Goal: Check status

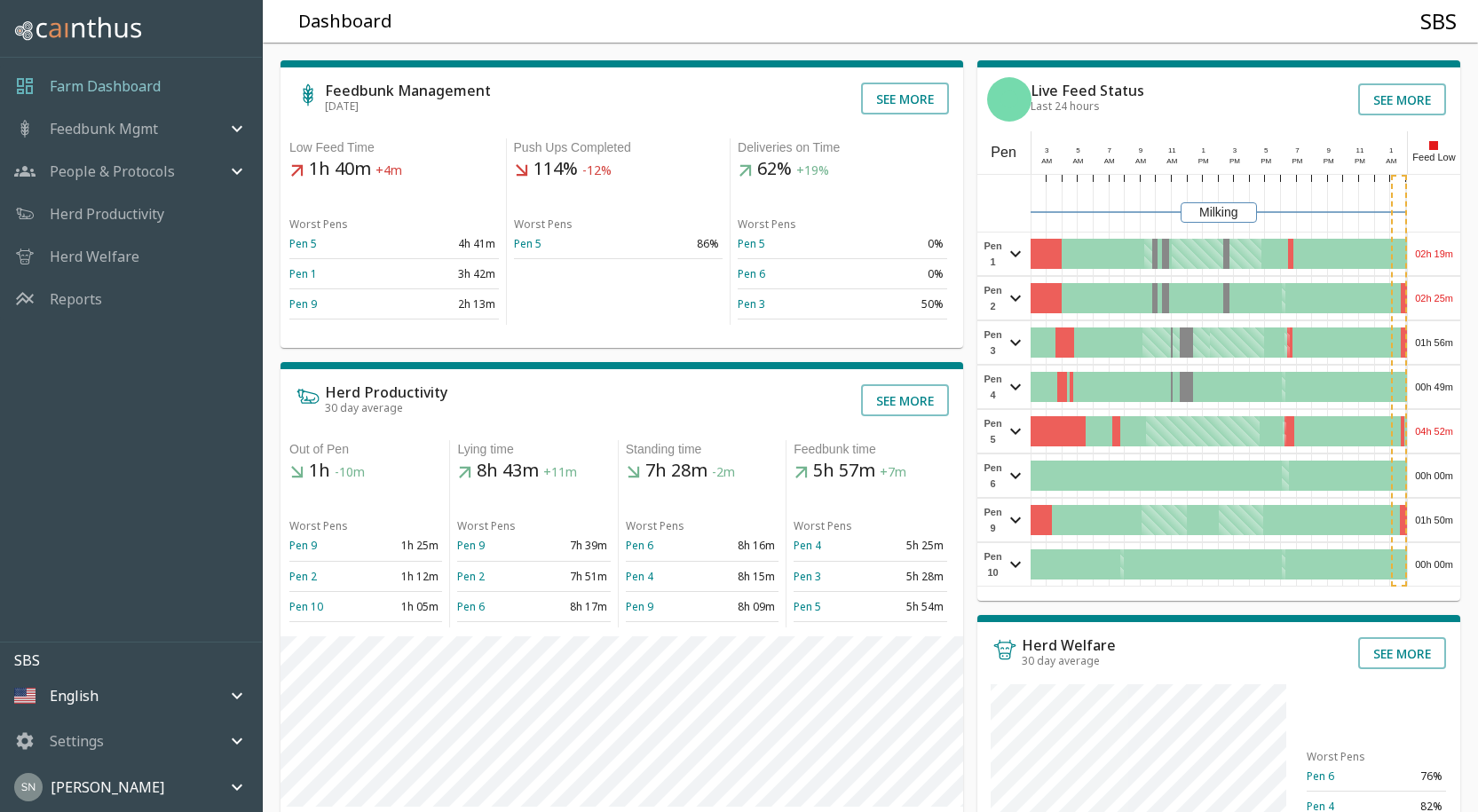
click at [1437, 253] on div "02h 19m" at bounding box center [1434, 254] width 52 height 43
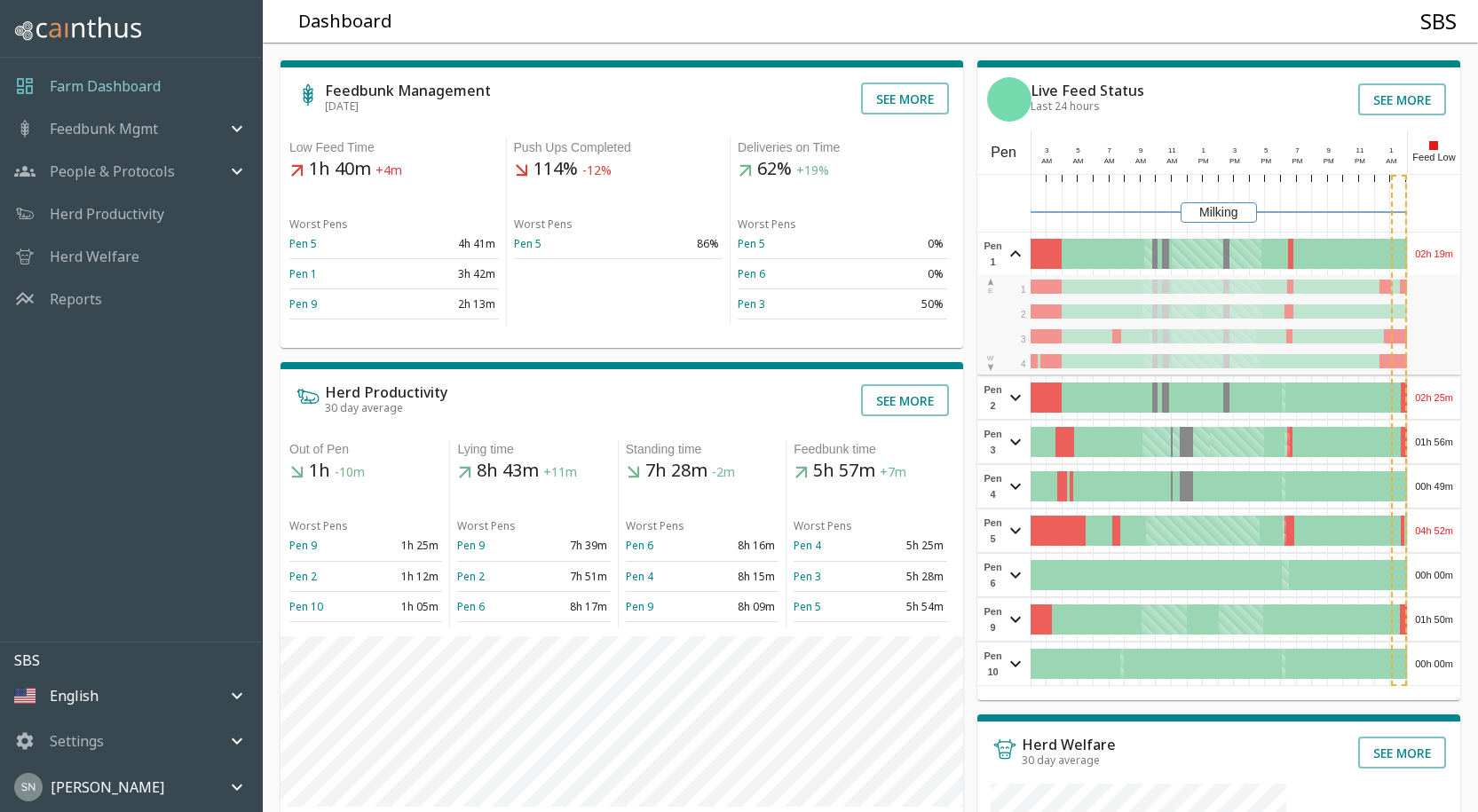
click at [1437, 252] on div "02h 19m" at bounding box center [1434, 254] width 52 height 43
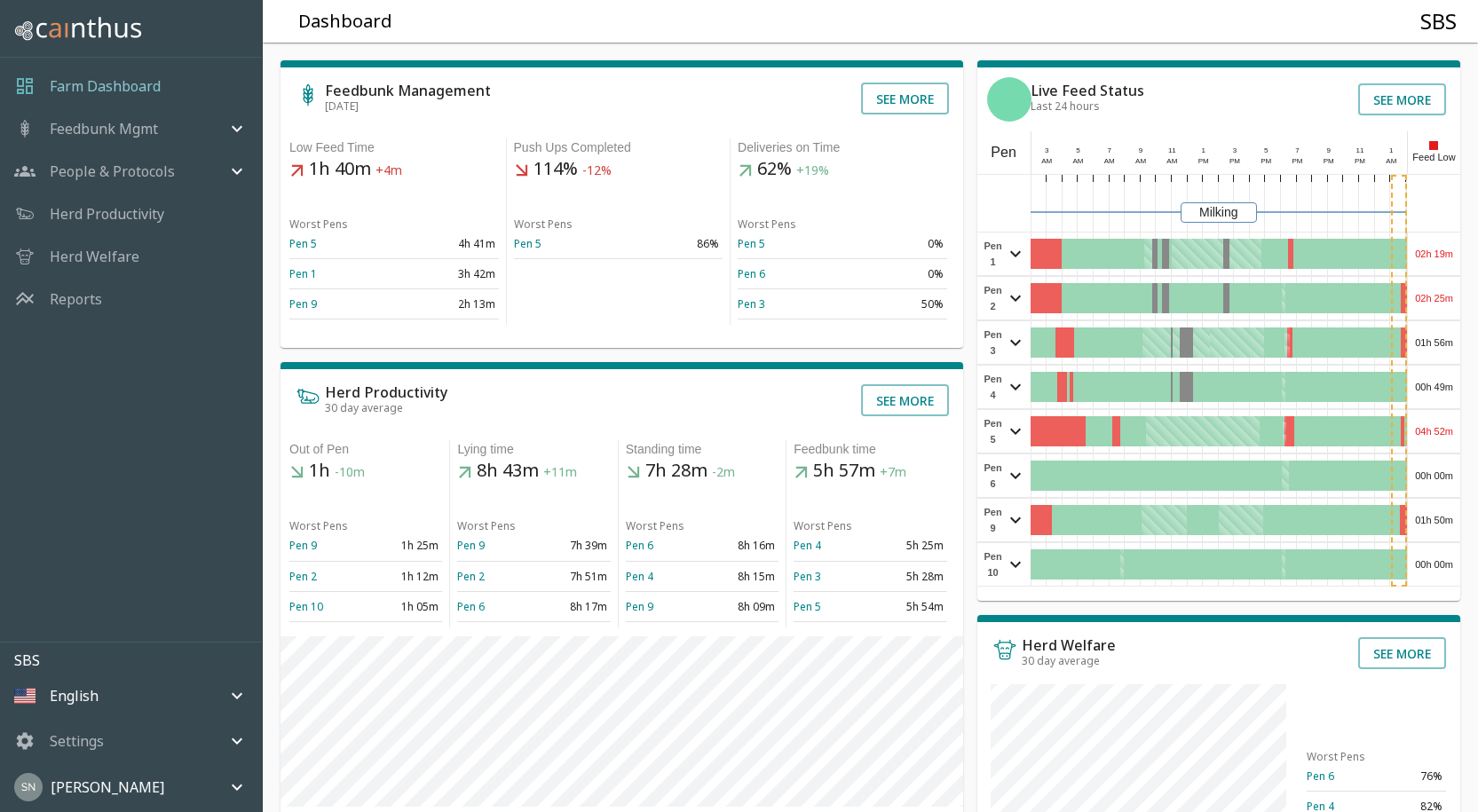
click at [1443, 250] on div "02h 19m" at bounding box center [1434, 254] width 52 height 43
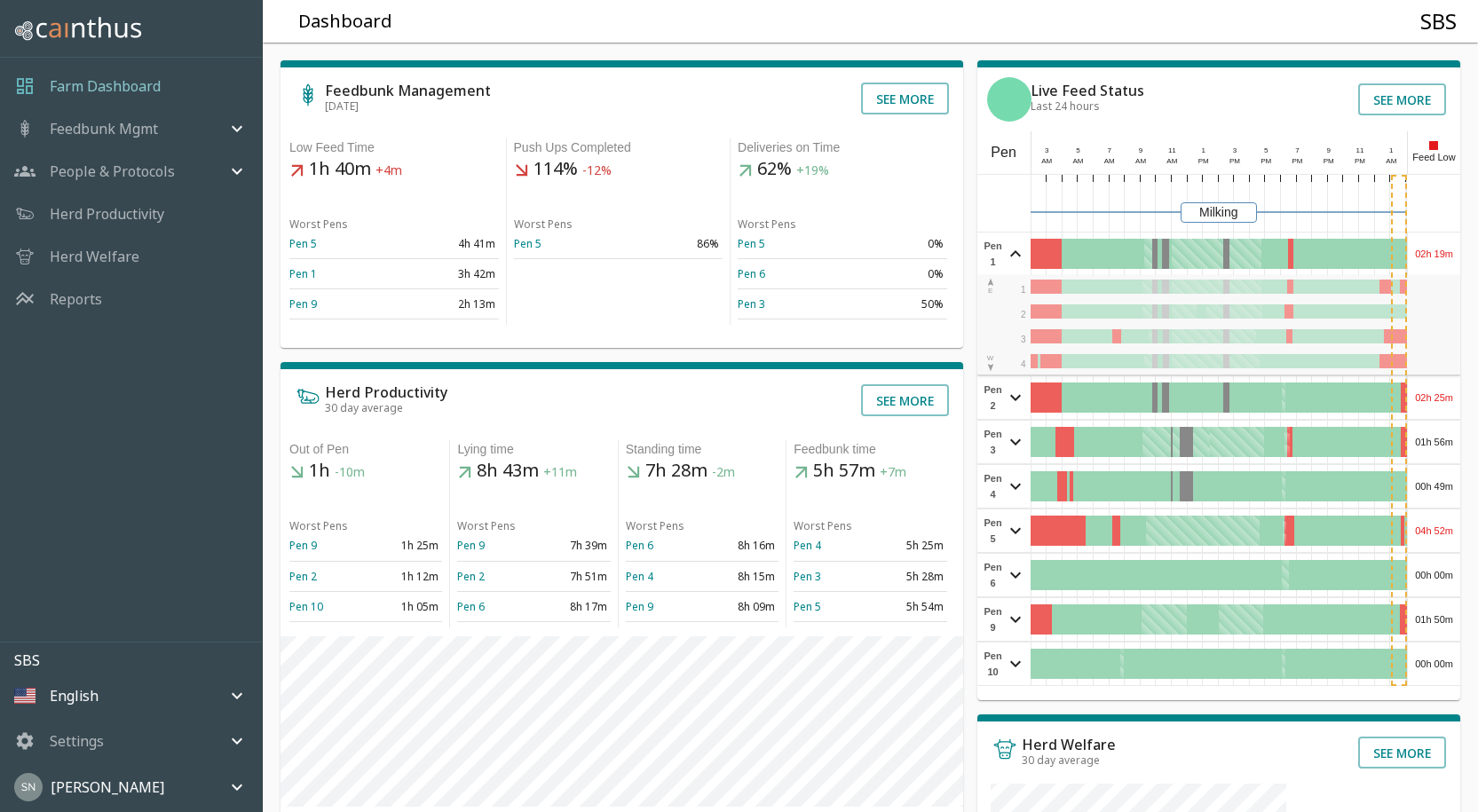
click at [1445, 246] on div "02h 19m" at bounding box center [1434, 254] width 52 height 43
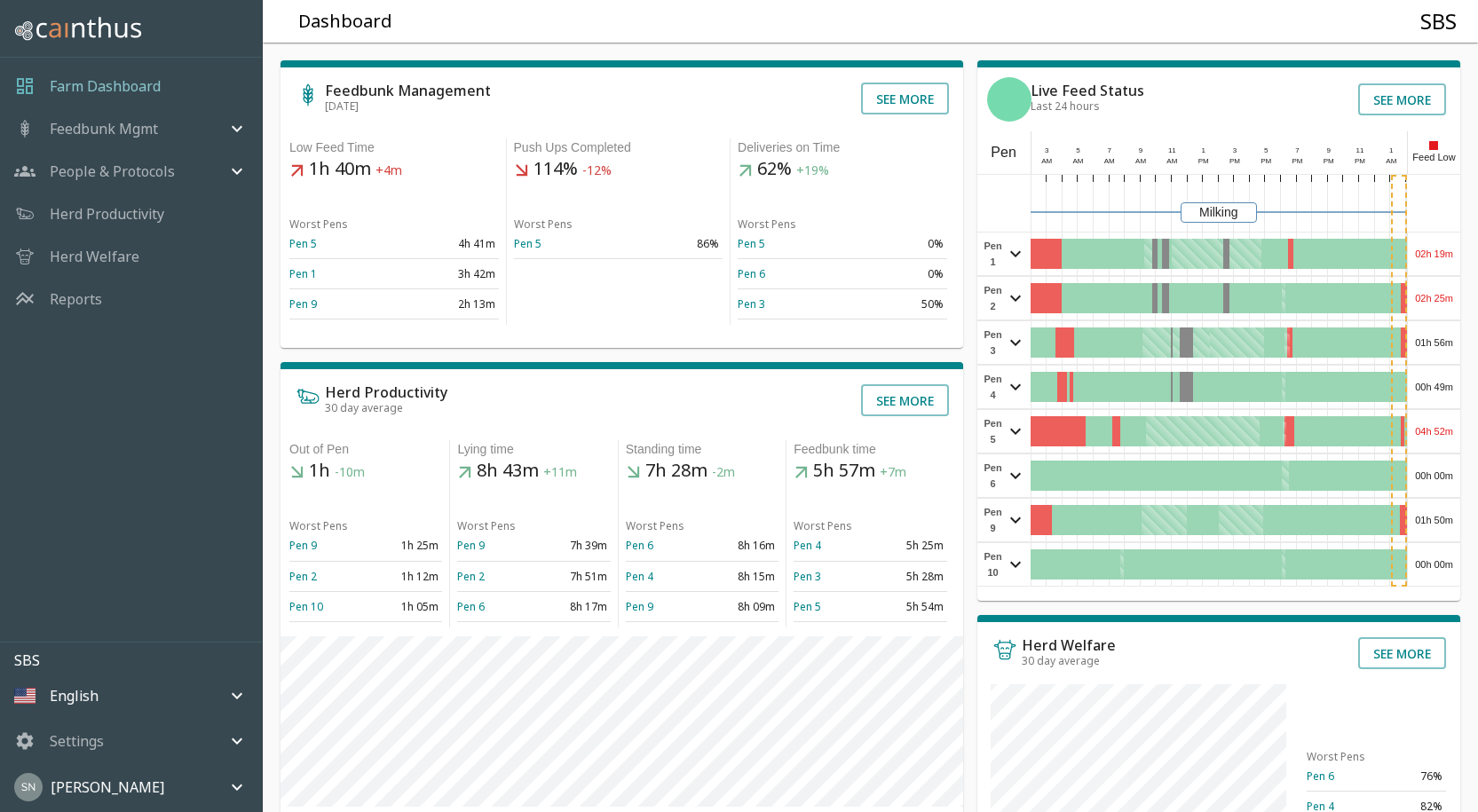
click at [1442, 252] on div "02h 19m" at bounding box center [1434, 254] width 52 height 43
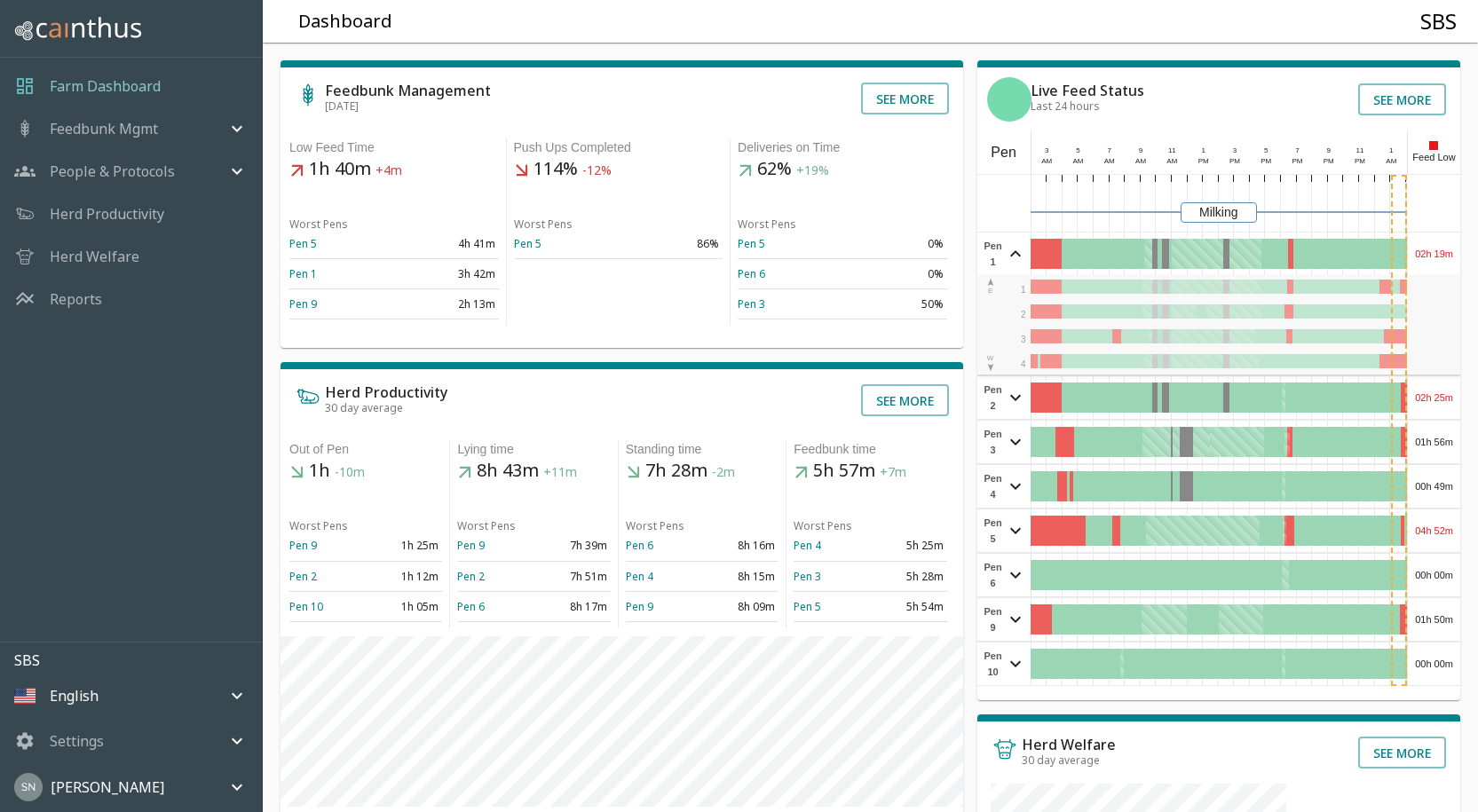
click at [1446, 252] on div "02h 19m" at bounding box center [1434, 254] width 52 height 43
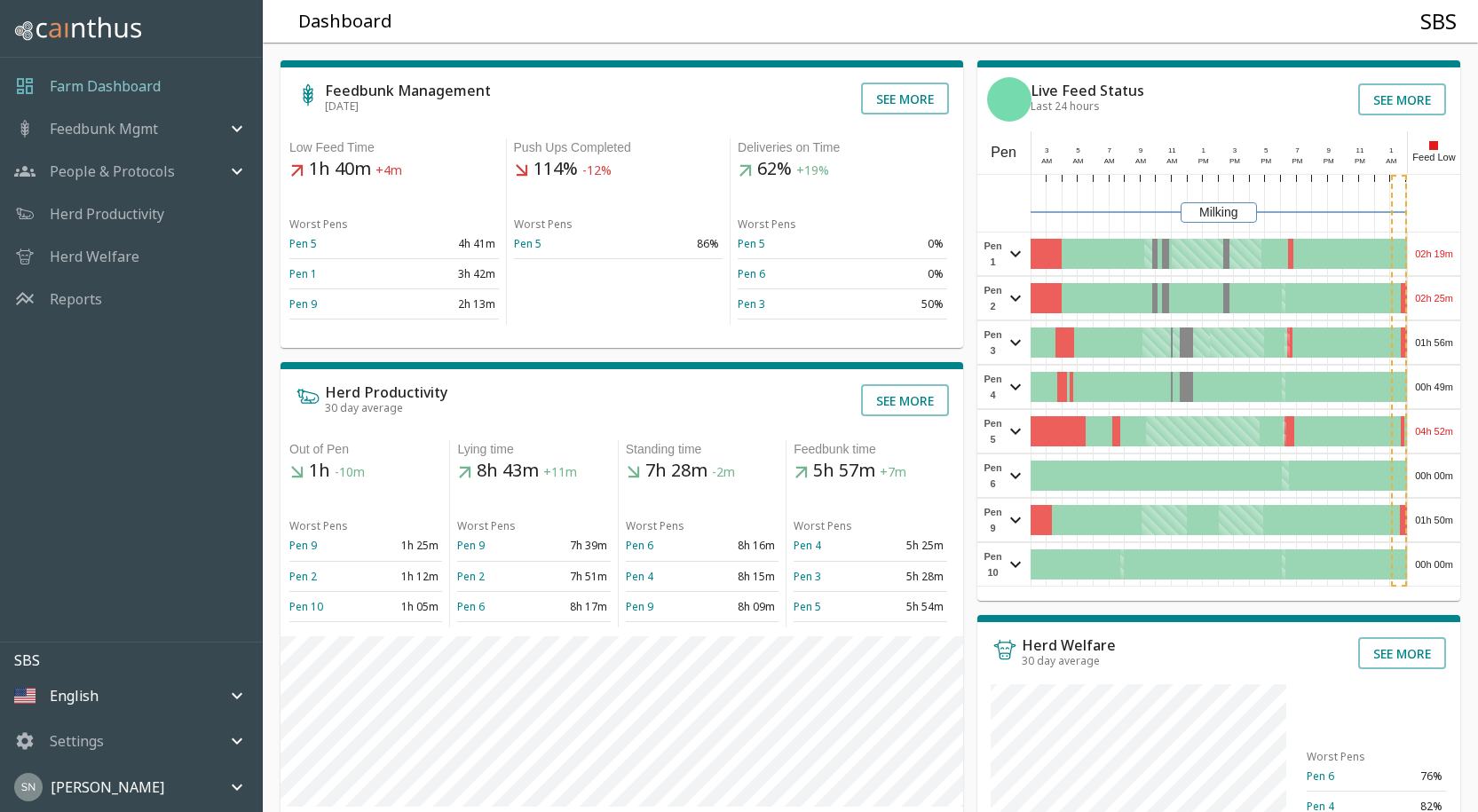
click at [1446, 252] on div "02h 19m" at bounding box center [1434, 254] width 52 height 43
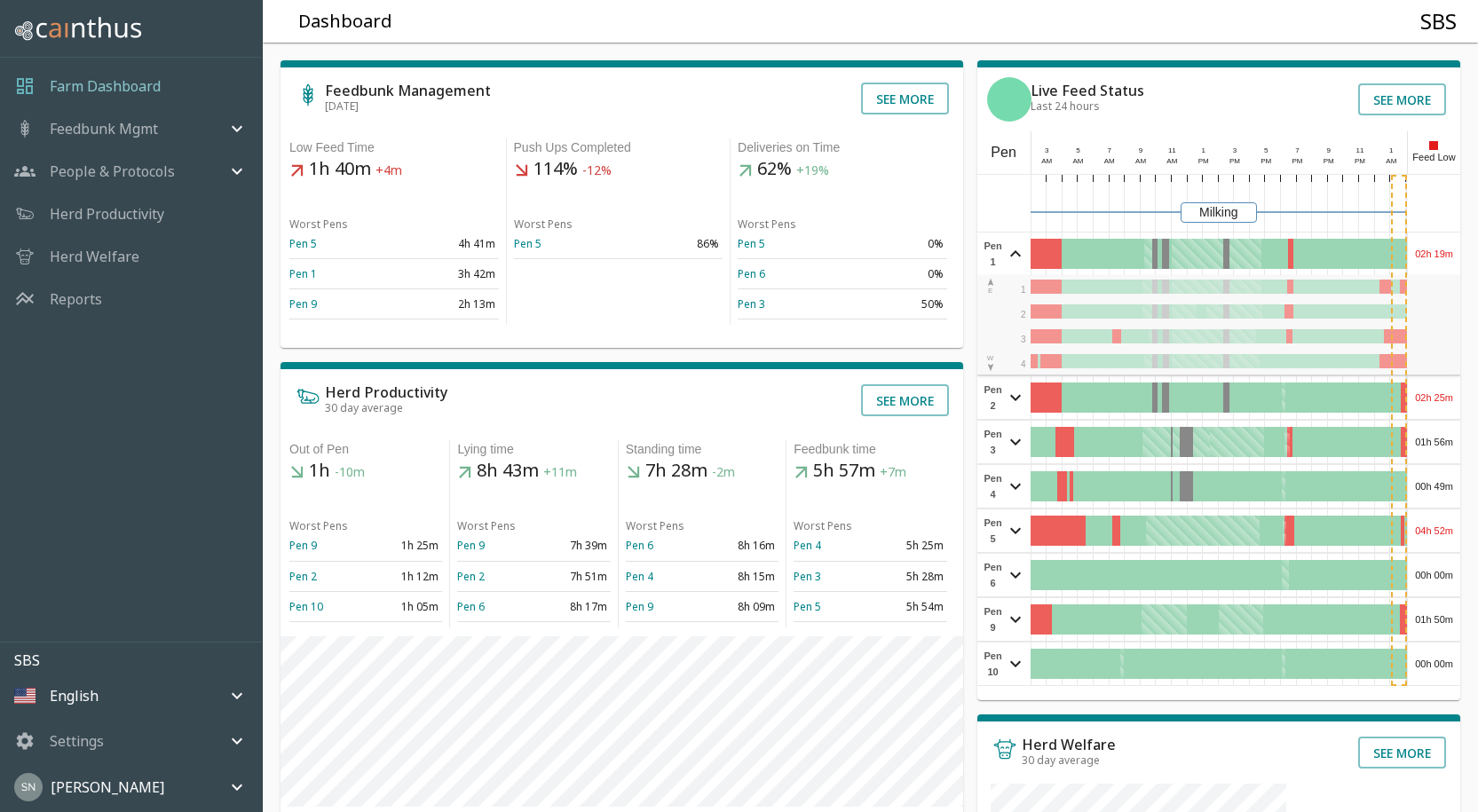
click at [1446, 252] on div "02h 19m" at bounding box center [1434, 254] width 52 height 43
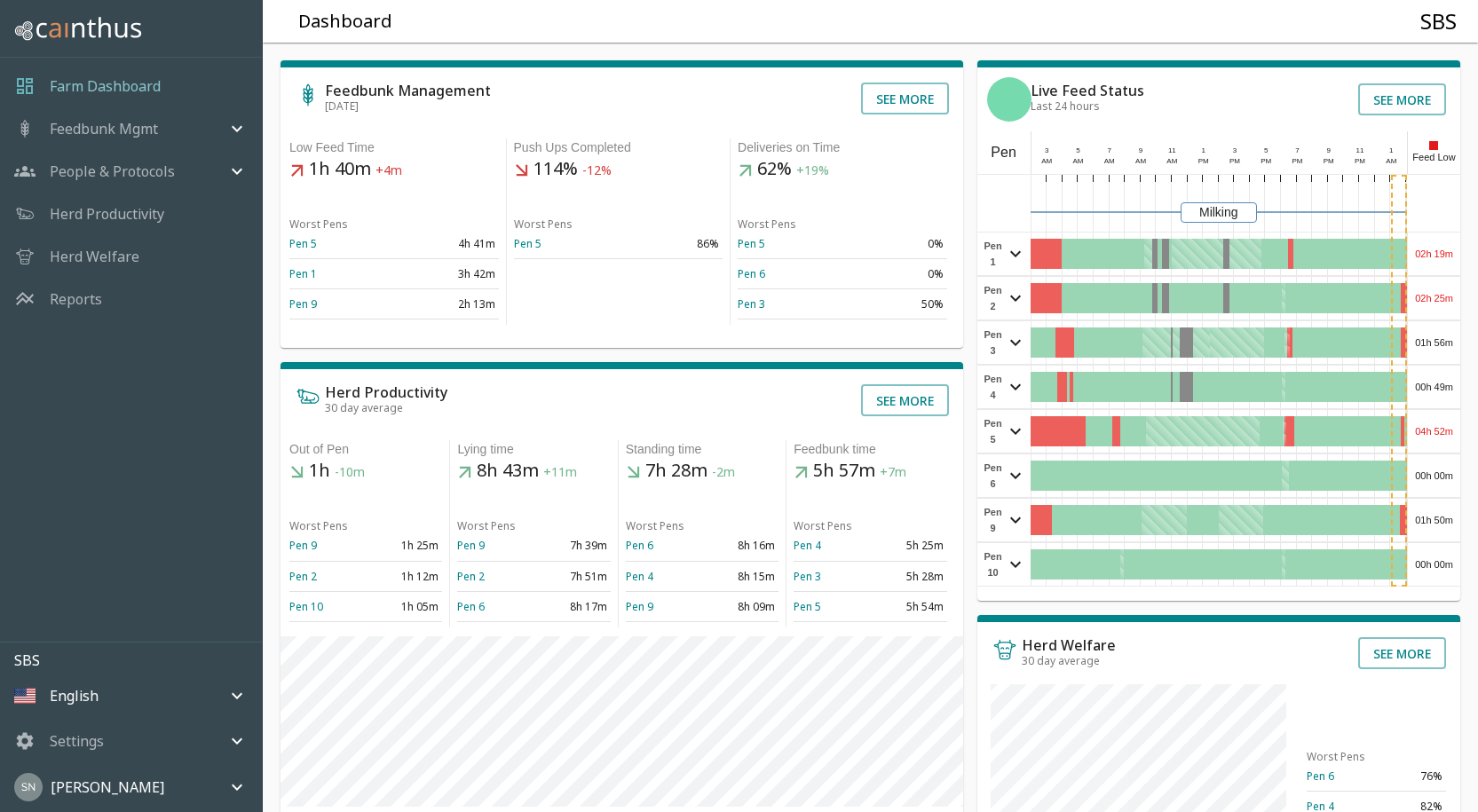
click at [1449, 299] on div "02h 25m" at bounding box center [1434, 298] width 52 height 43
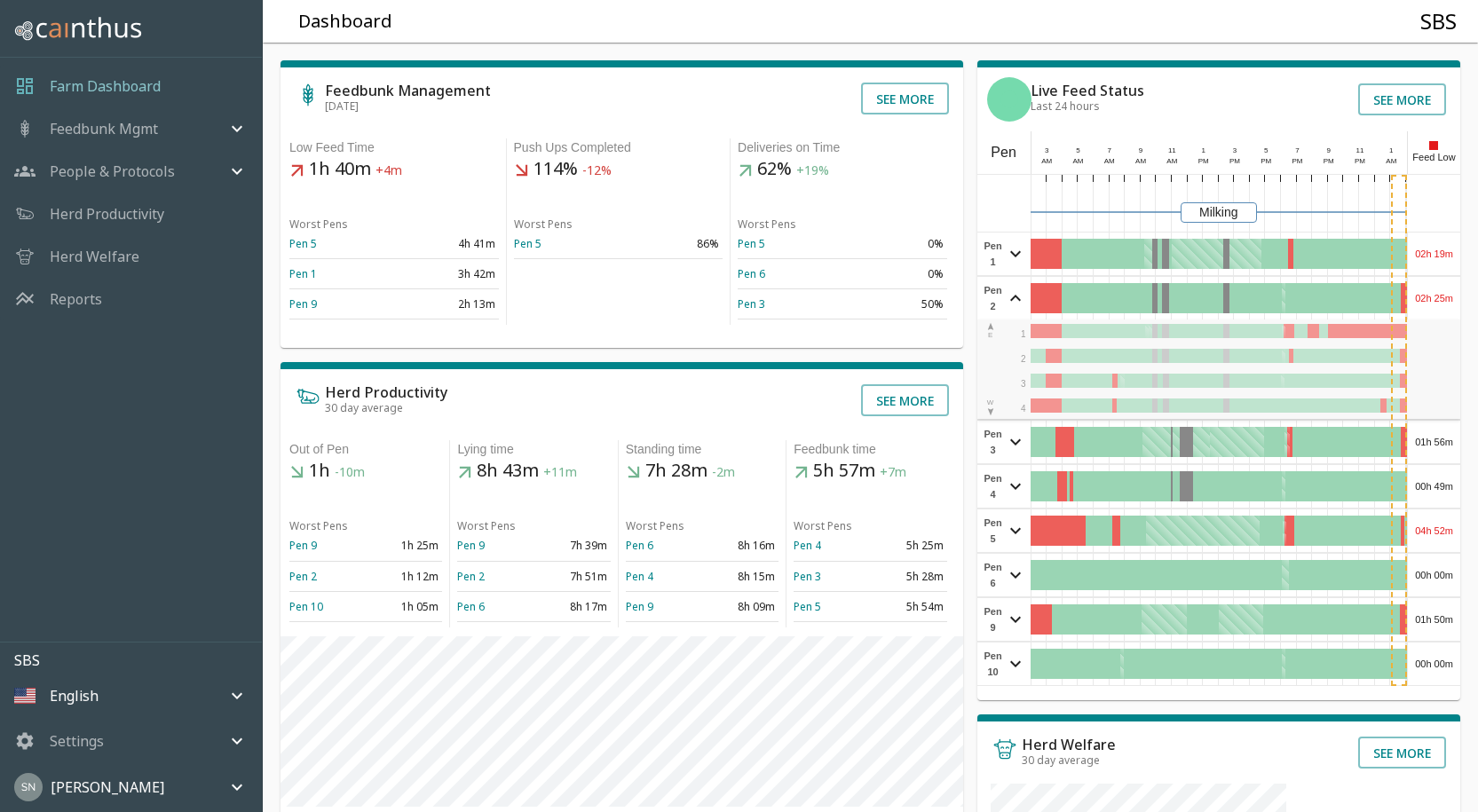
click at [1450, 297] on div "02h 25m" at bounding box center [1434, 298] width 52 height 43
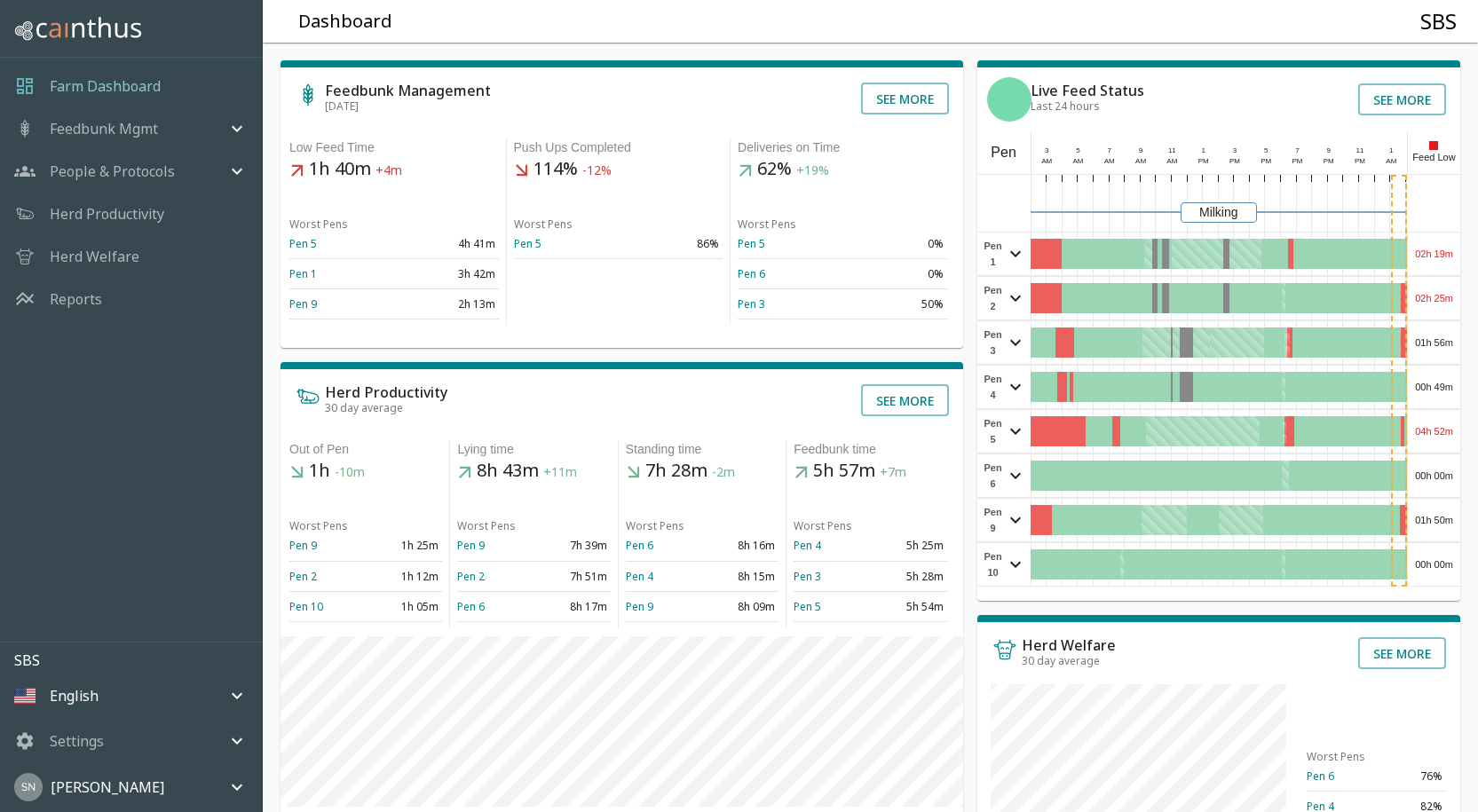
click at [1447, 285] on div "02h 25m" at bounding box center [1434, 298] width 52 height 43
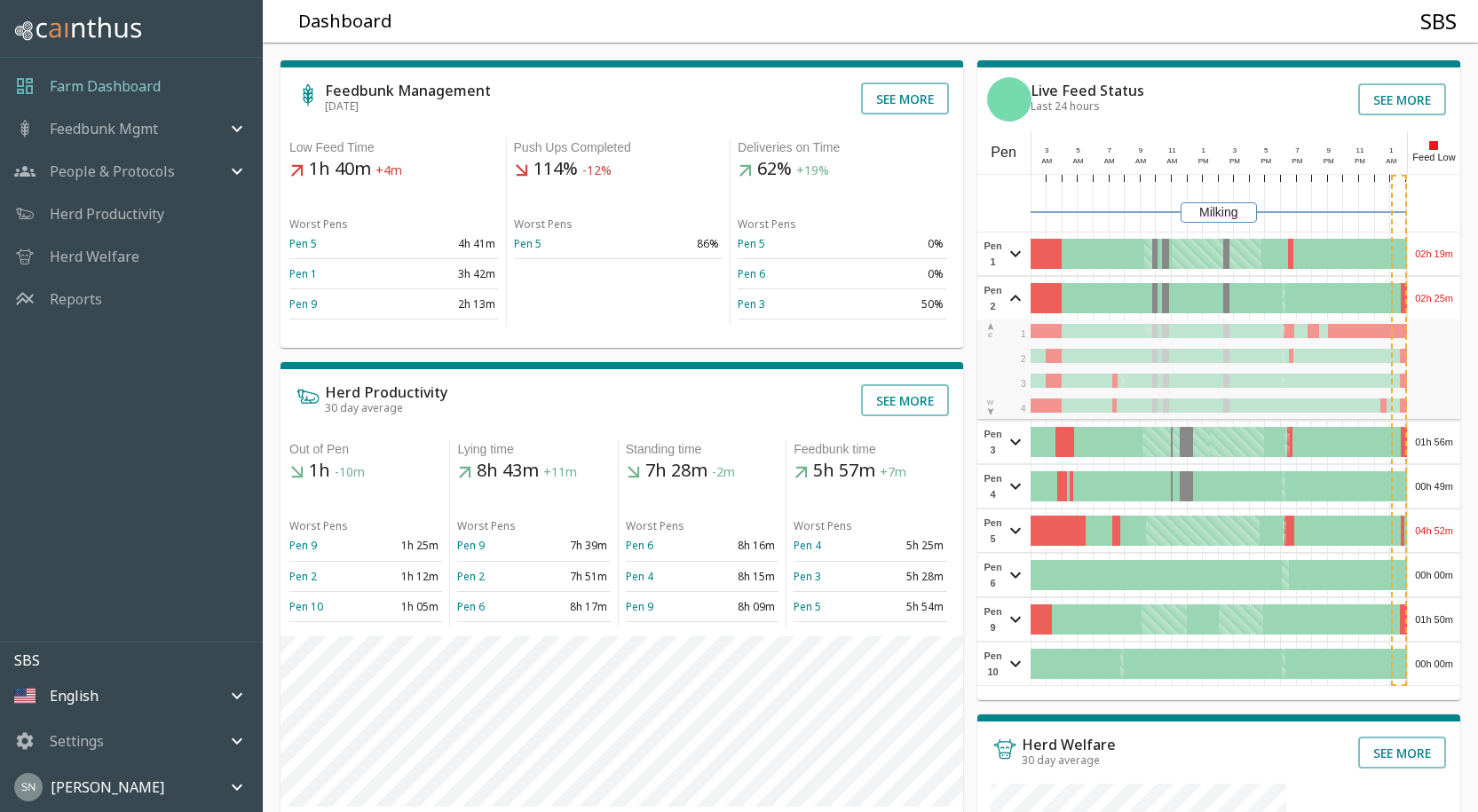
click at [1447, 294] on div "02h 25m" at bounding box center [1434, 298] width 52 height 43
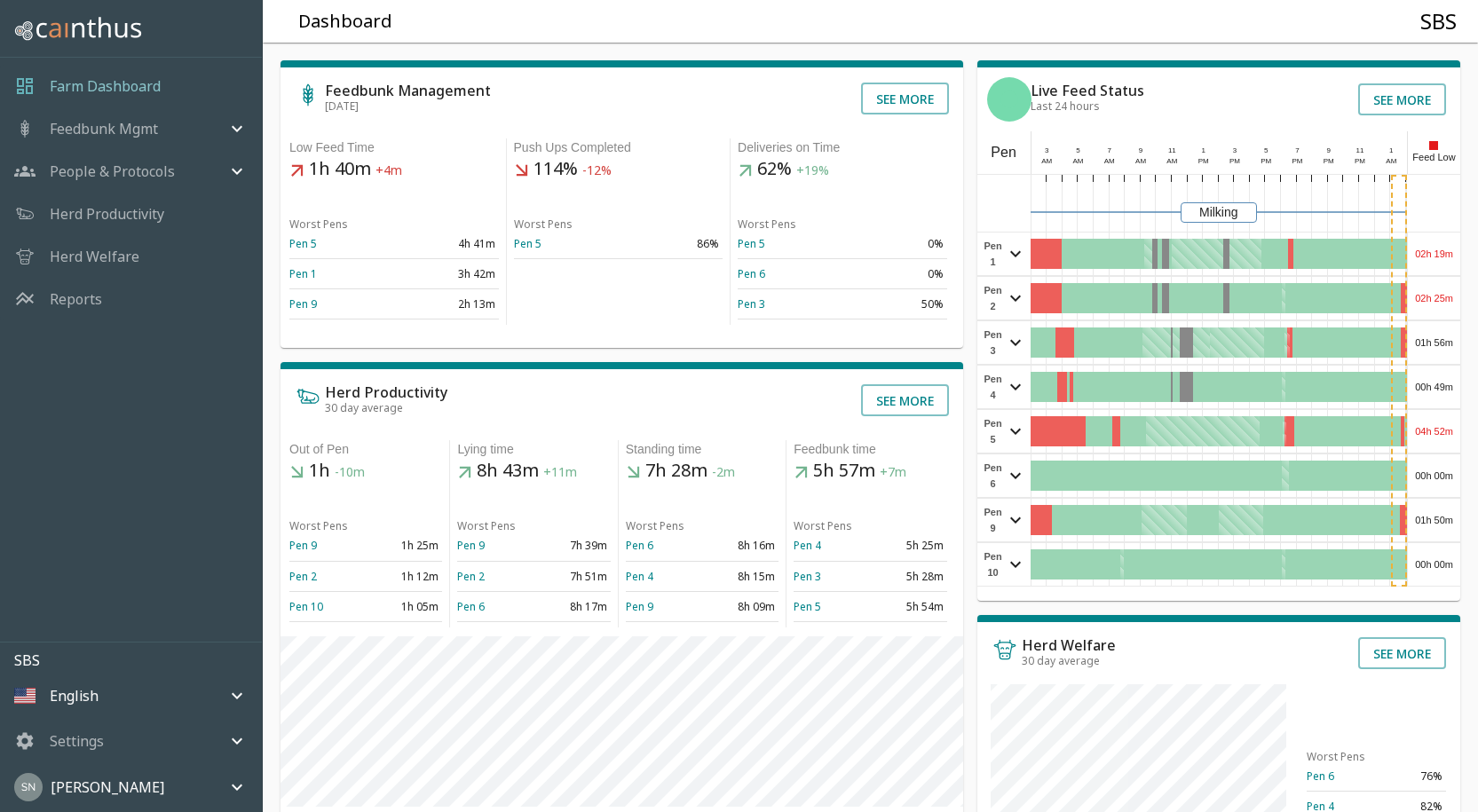
click at [1447, 337] on div "01h 56m" at bounding box center [1434, 343] width 52 height 43
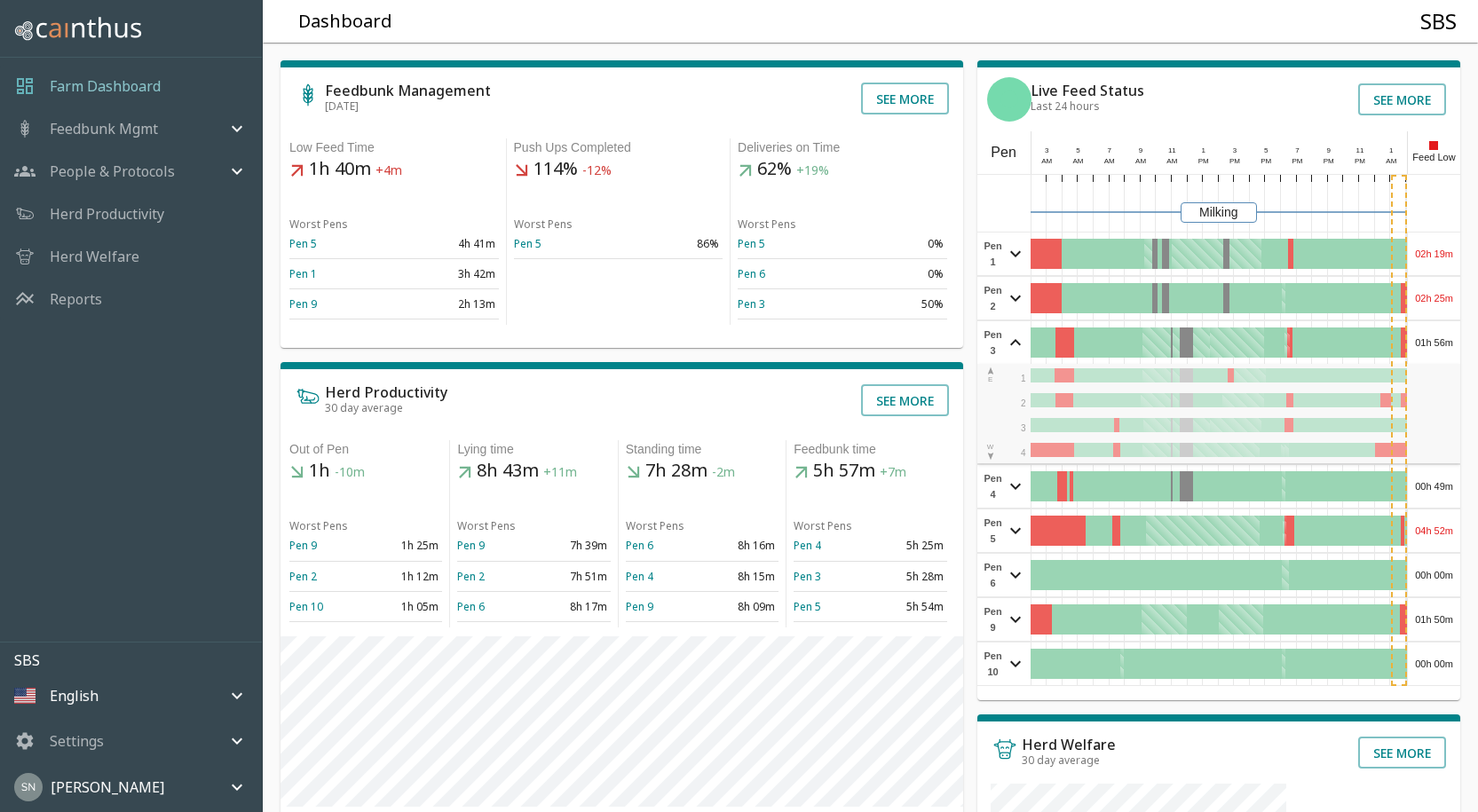
click at [1445, 340] on div "01h 56m" at bounding box center [1434, 343] width 52 height 43
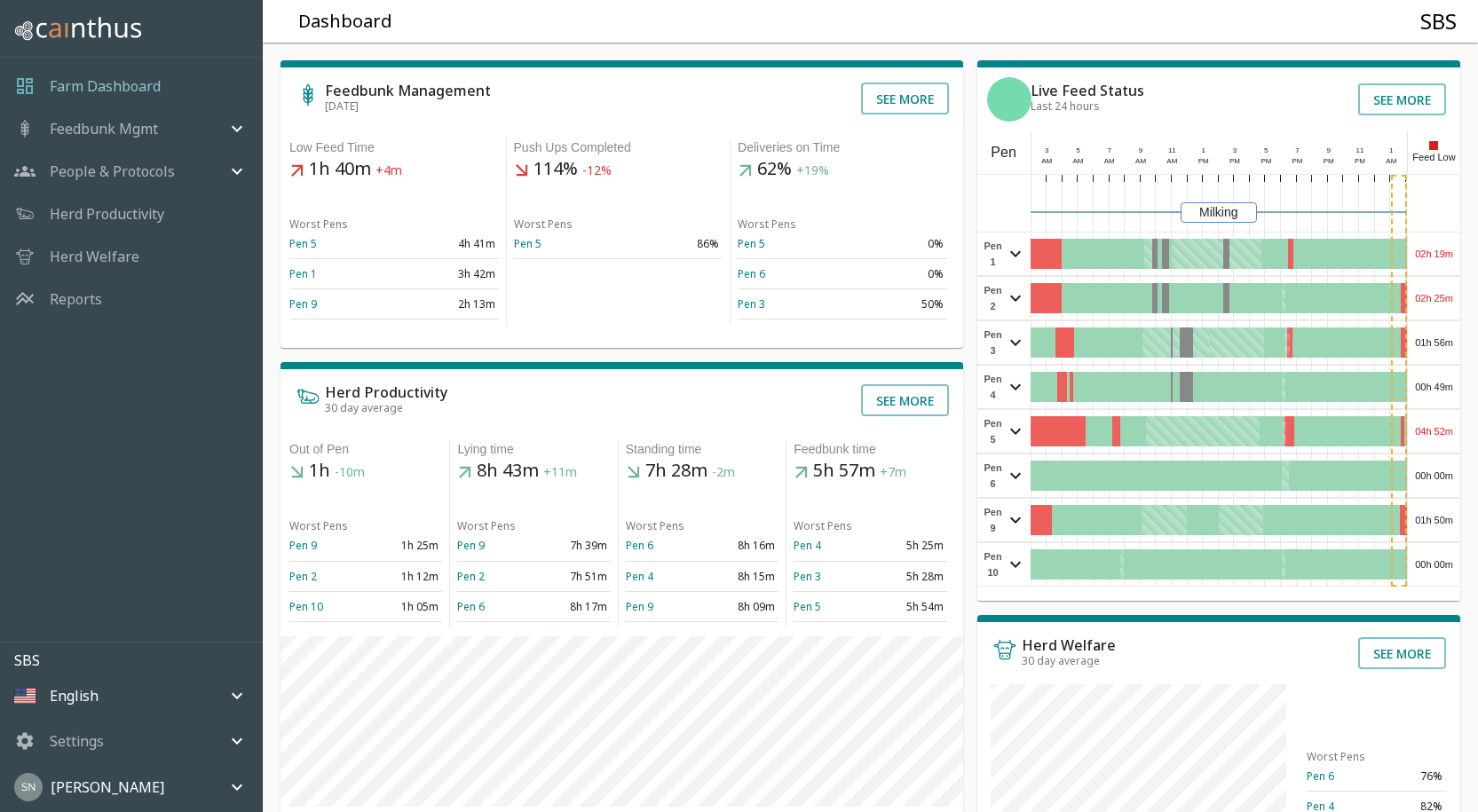
click at [1431, 385] on div "00h 49m" at bounding box center [1434, 387] width 52 height 43
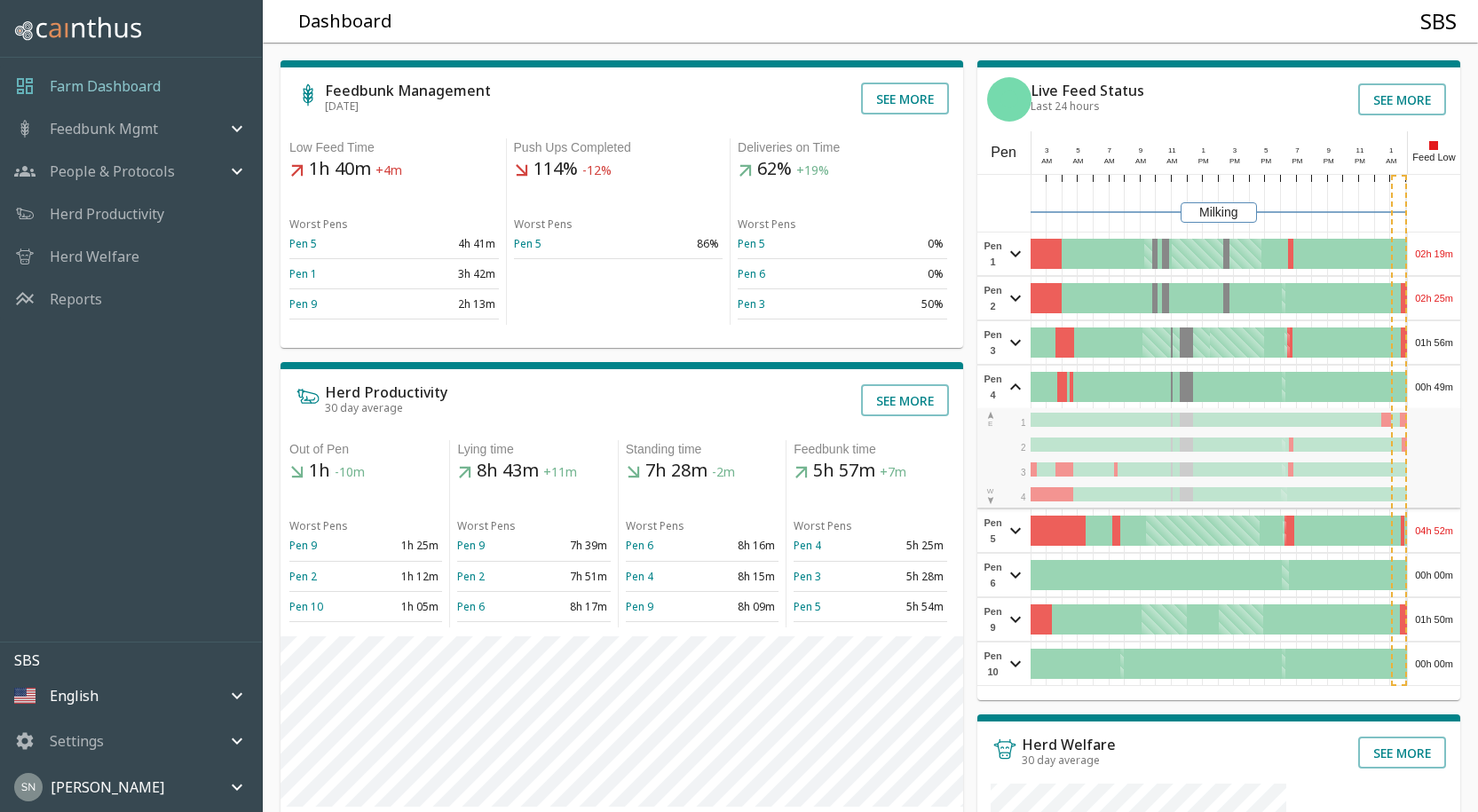
click at [1431, 384] on div "00h 49m" at bounding box center [1434, 387] width 52 height 43
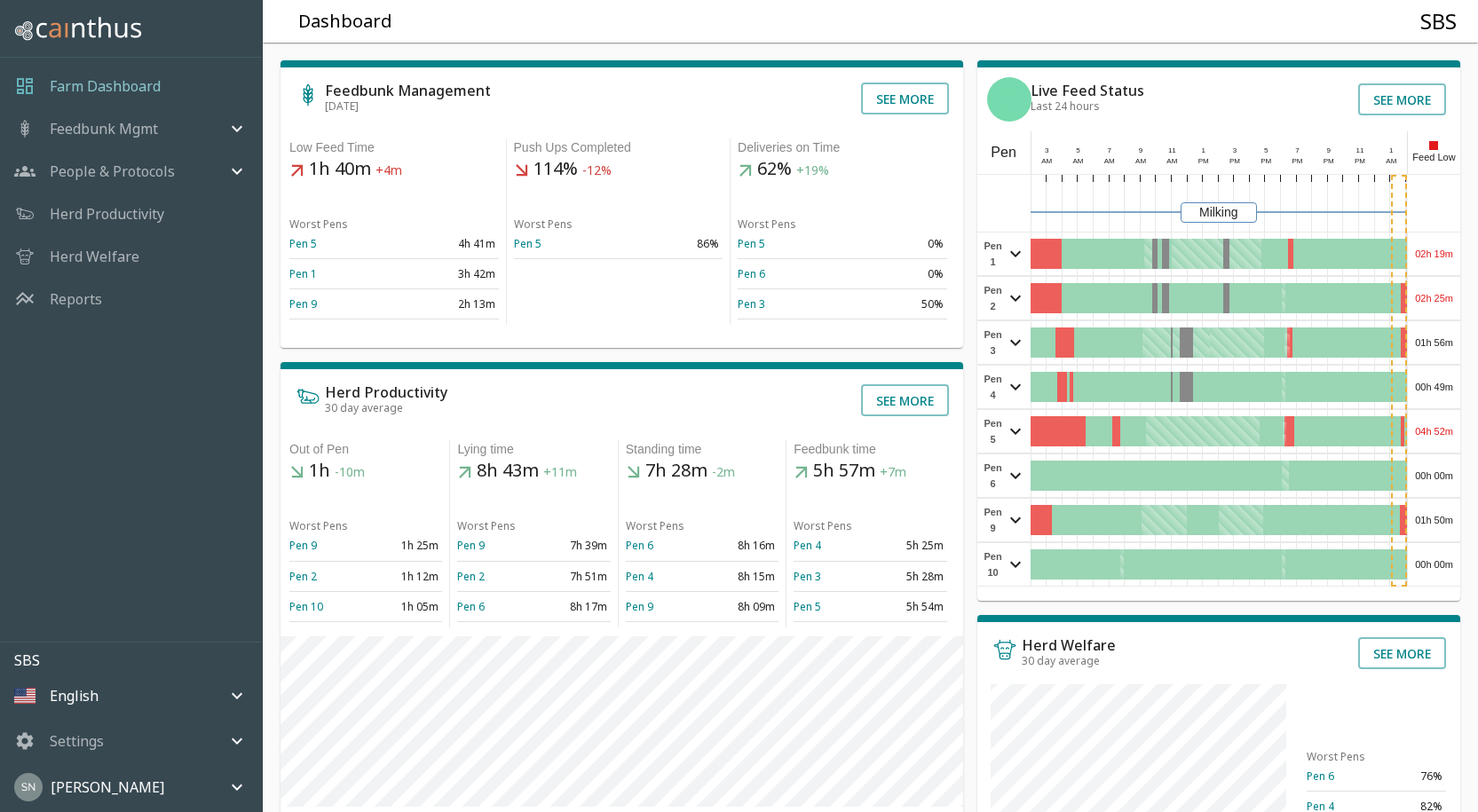
click at [1435, 436] on div "04h 52m" at bounding box center [1434, 431] width 52 height 43
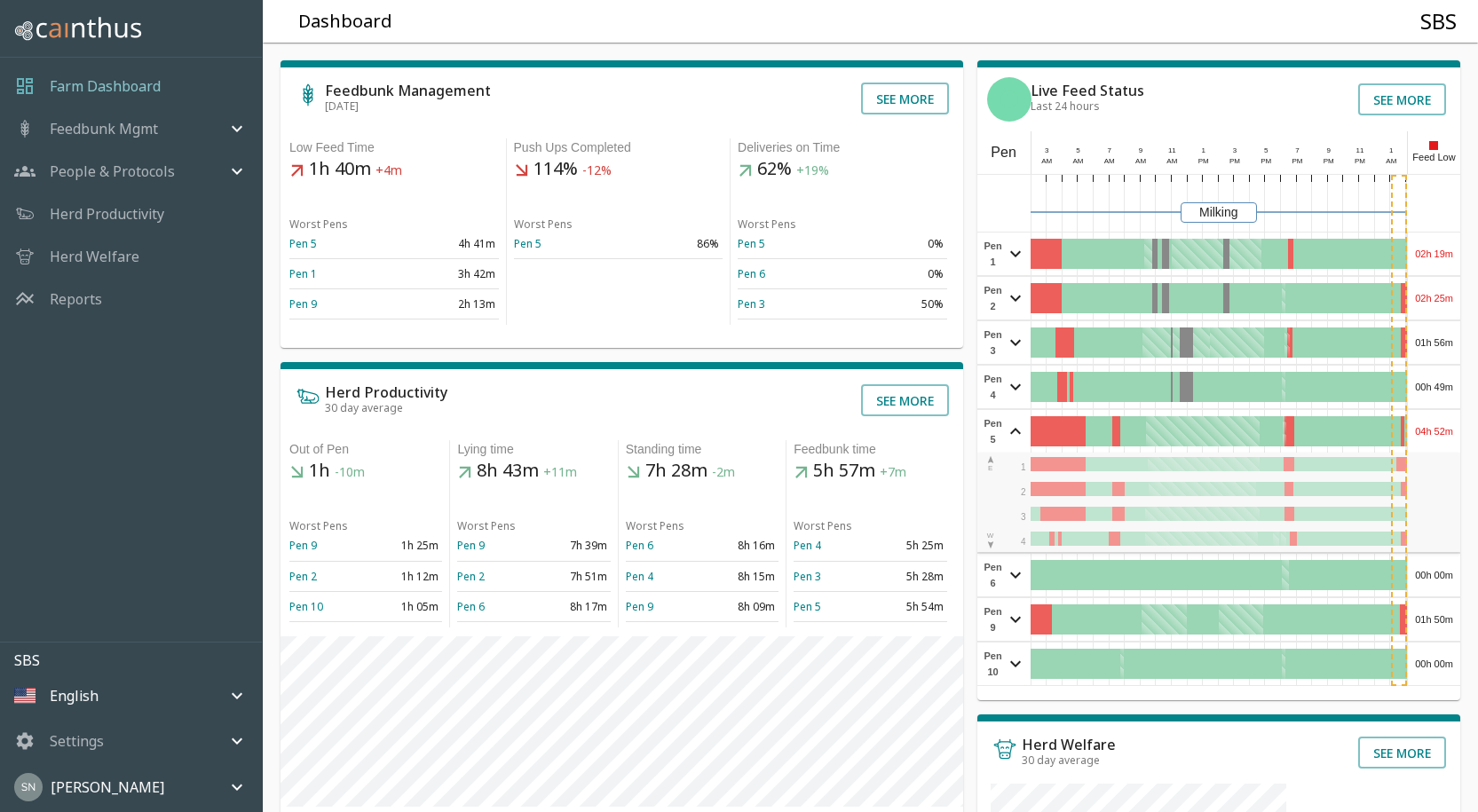
click at [1435, 436] on div "04h 52m" at bounding box center [1434, 431] width 52 height 43
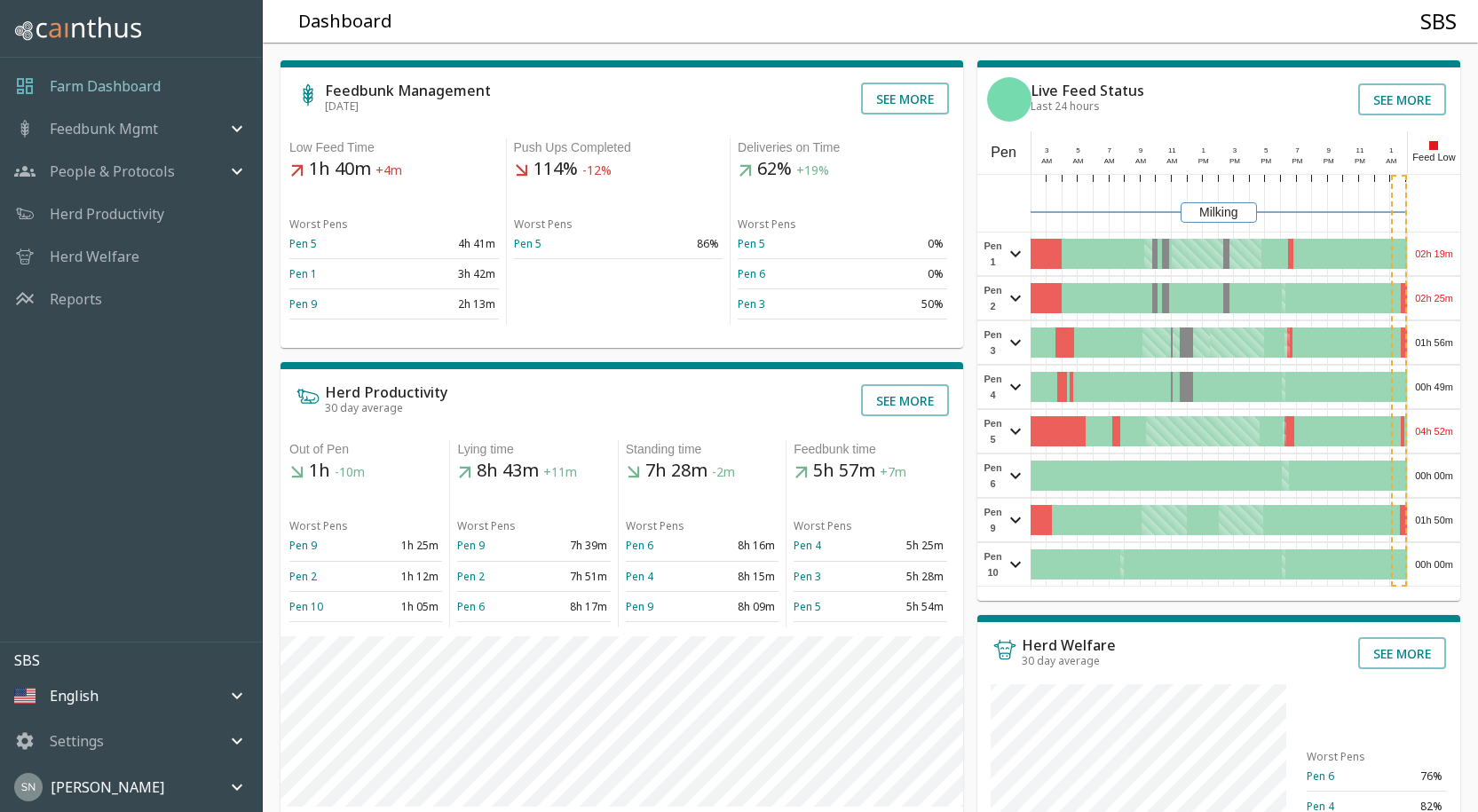
click at [1430, 481] on div "00h 00m" at bounding box center [1434, 476] width 52 height 43
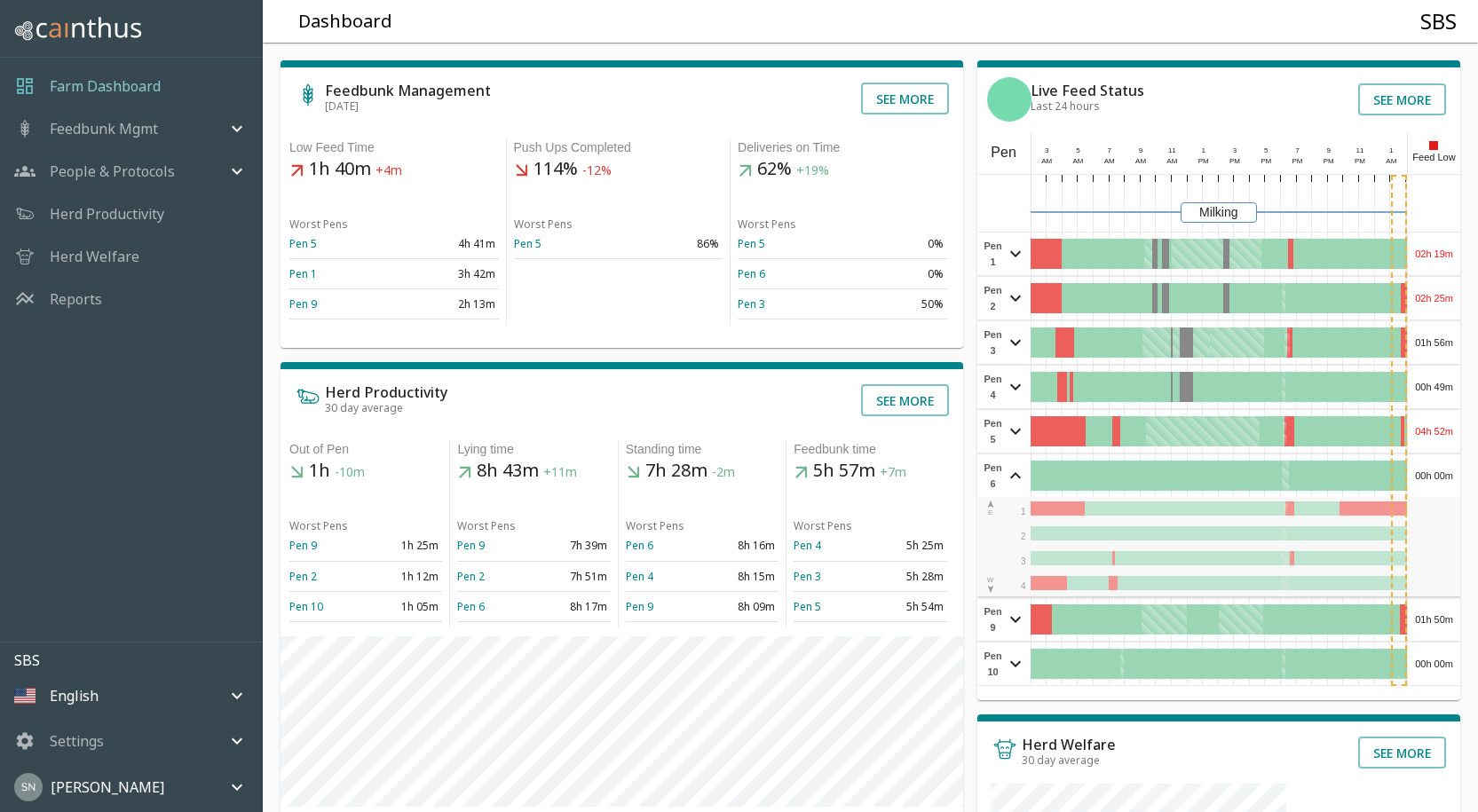
click at [1430, 480] on div "00h 00m" at bounding box center [1434, 476] width 52 height 43
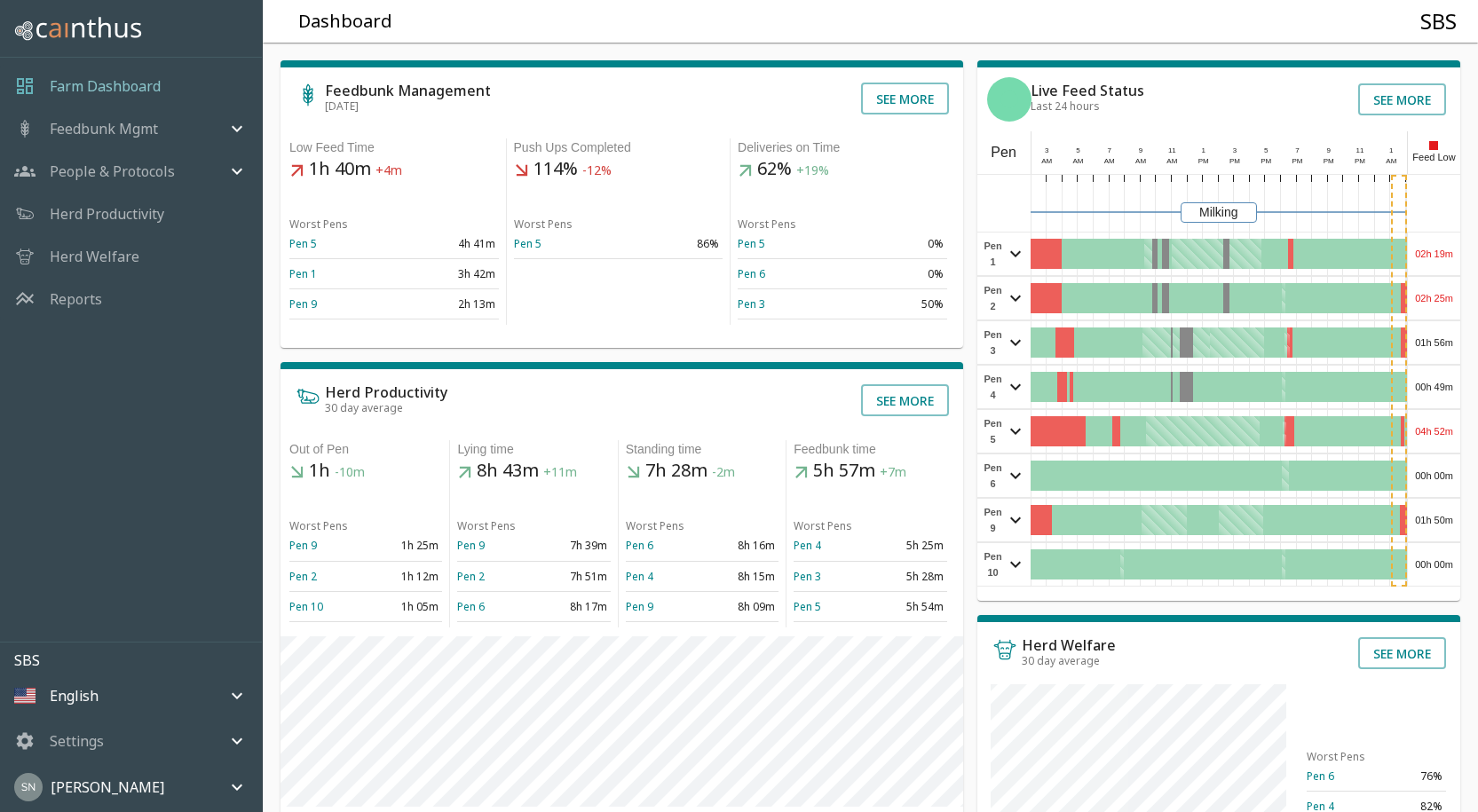
click at [1422, 518] on div "01h 50m" at bounding box center [1434, 521] width 52 height 43
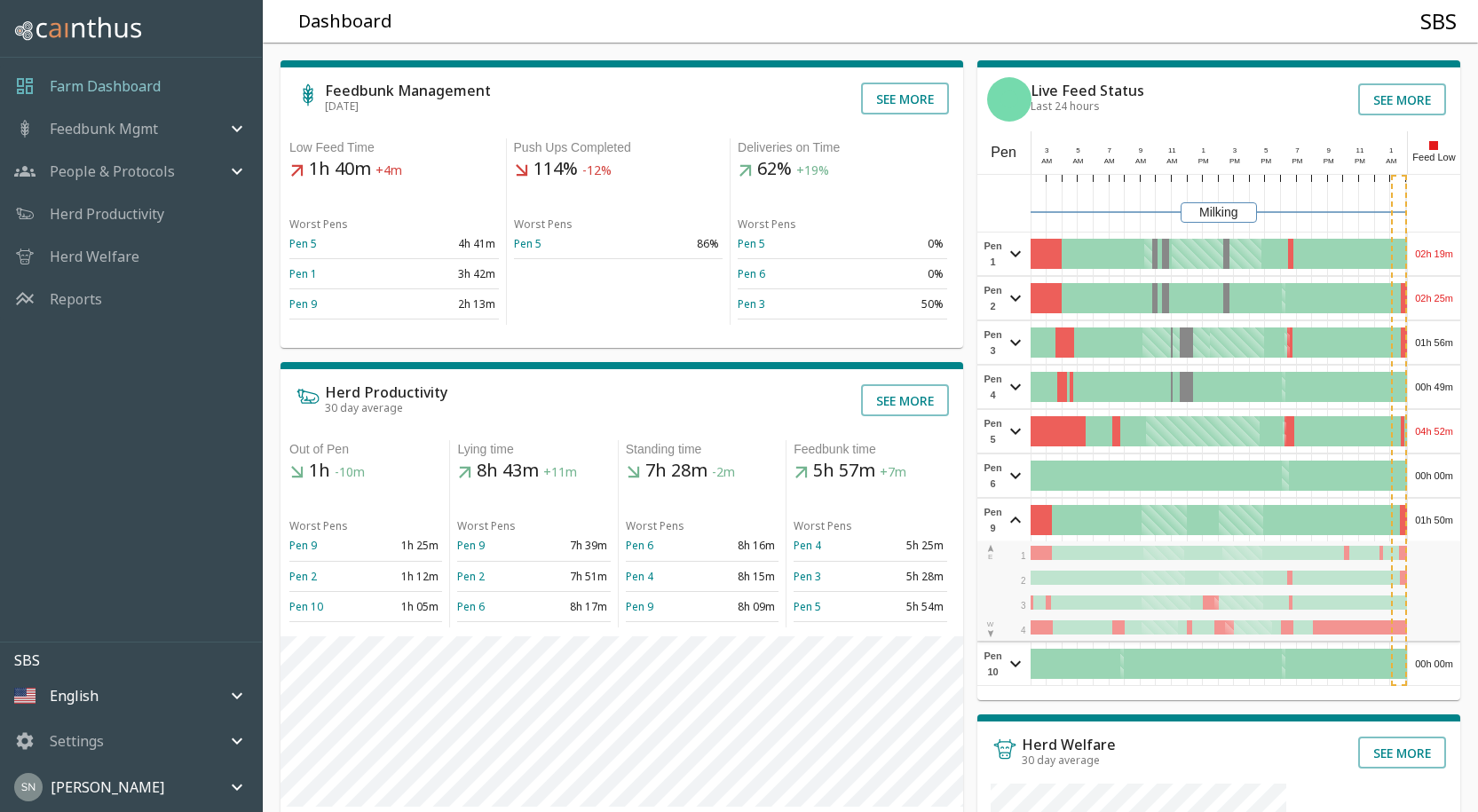
click at [1422, 518] on div "01h 50m" at bounding box center [1434, 521] width 52 height 43
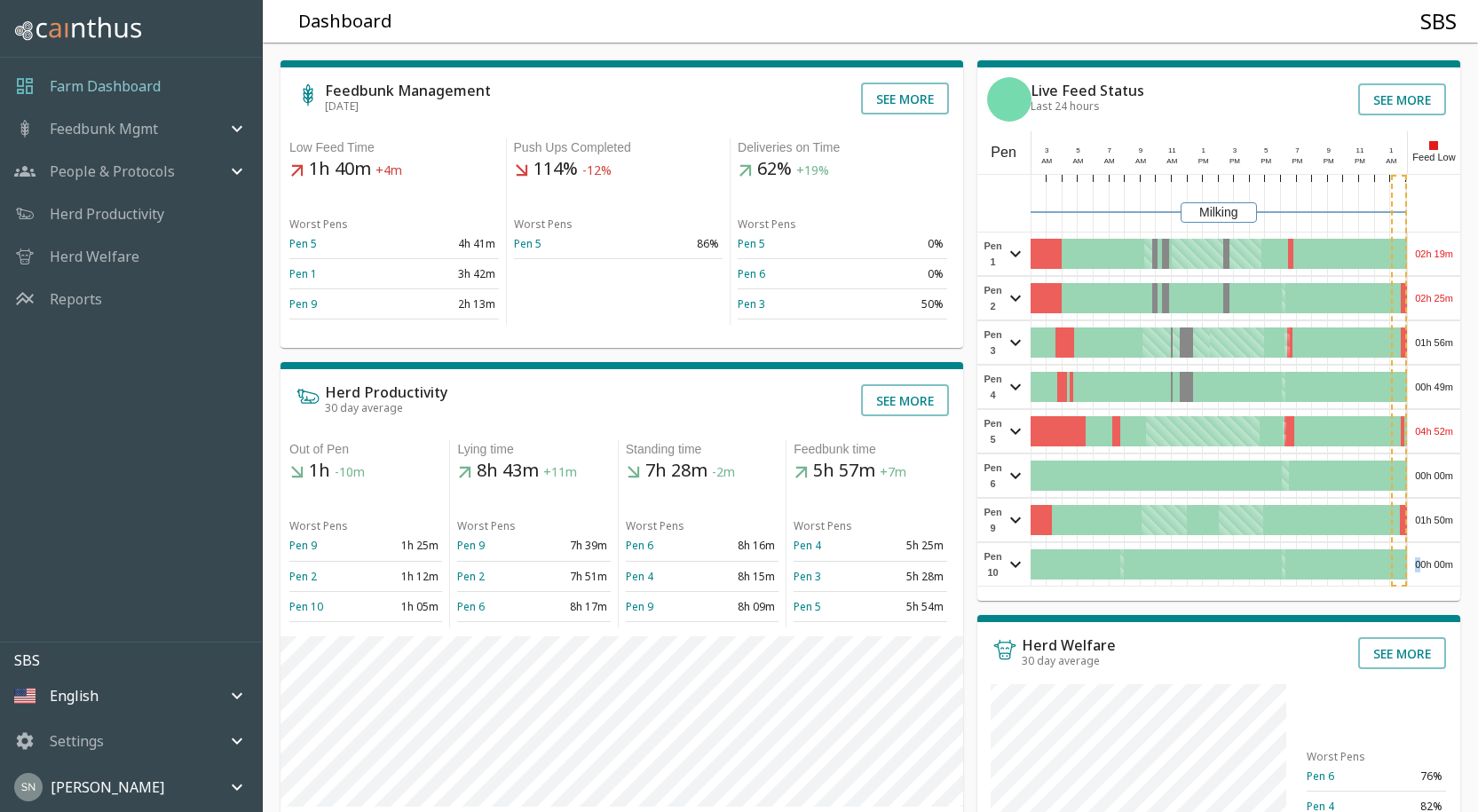
click at [1419, 563] on div "00h 00m" at bounding box center [1434, 564] width 52 height 43
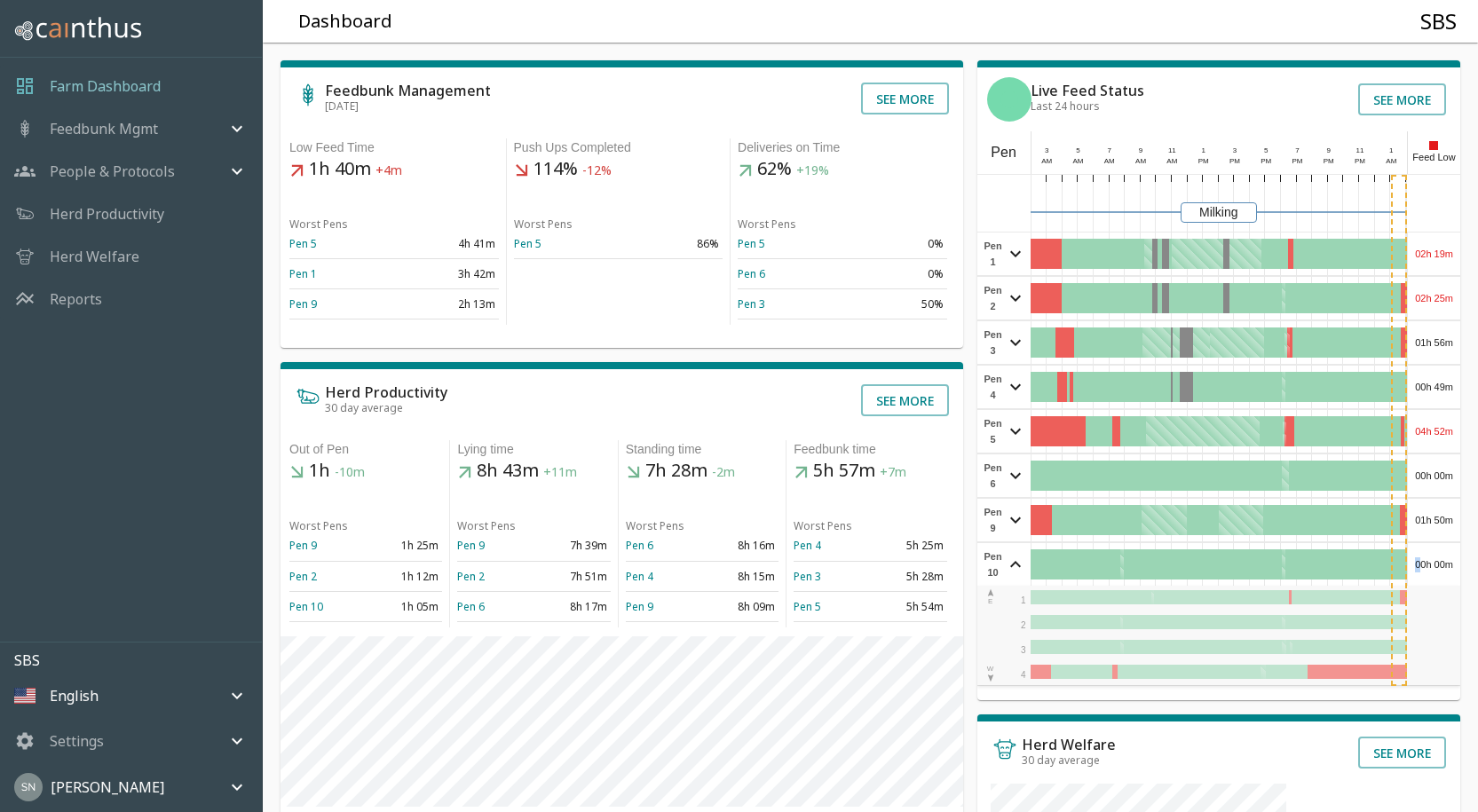
click at [1421, 561] on div "00h 00m" at bounding box center [1434, 564] width 52 height 43
